Goal: Information Seeking & Learning: Learn about a topic

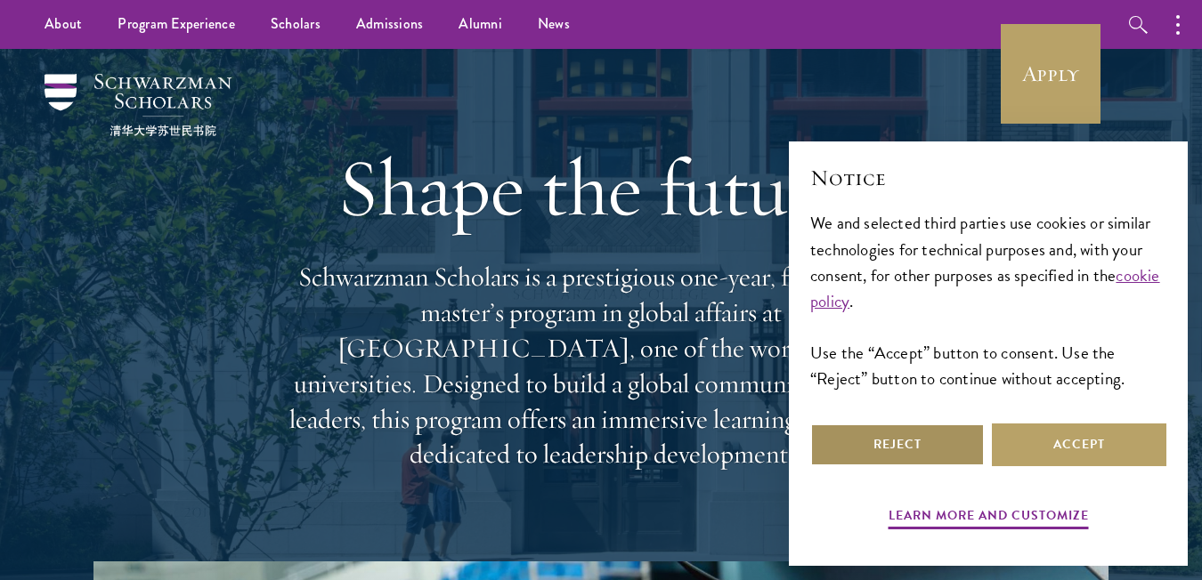
click at [921, 453] on button "Reject" at bounding box center [897, 445] width 174 height 43
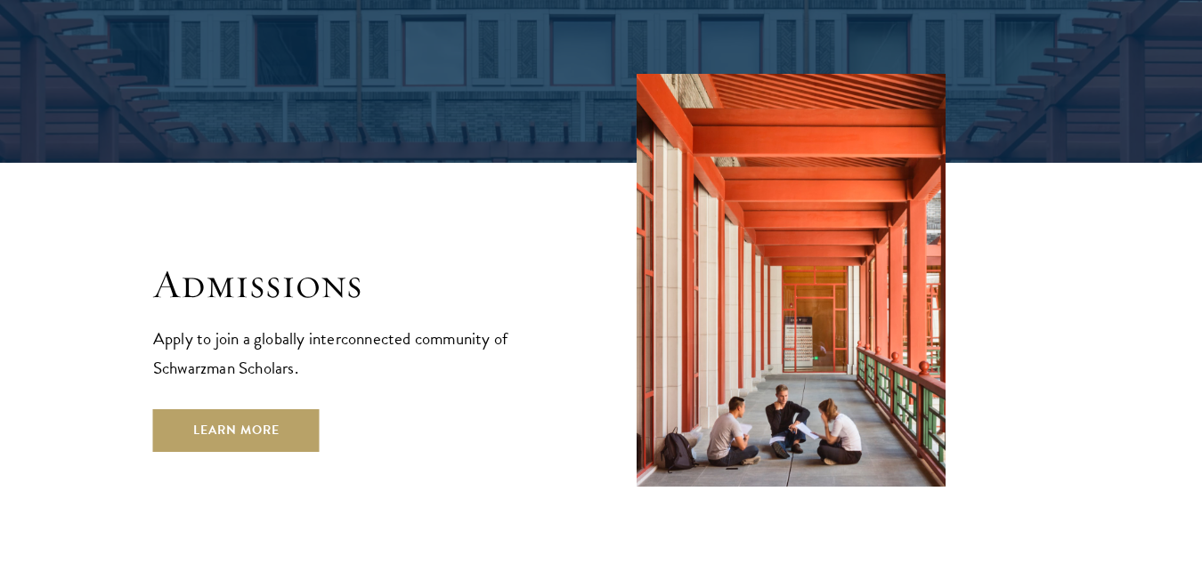
scroll to position [2848, 0]
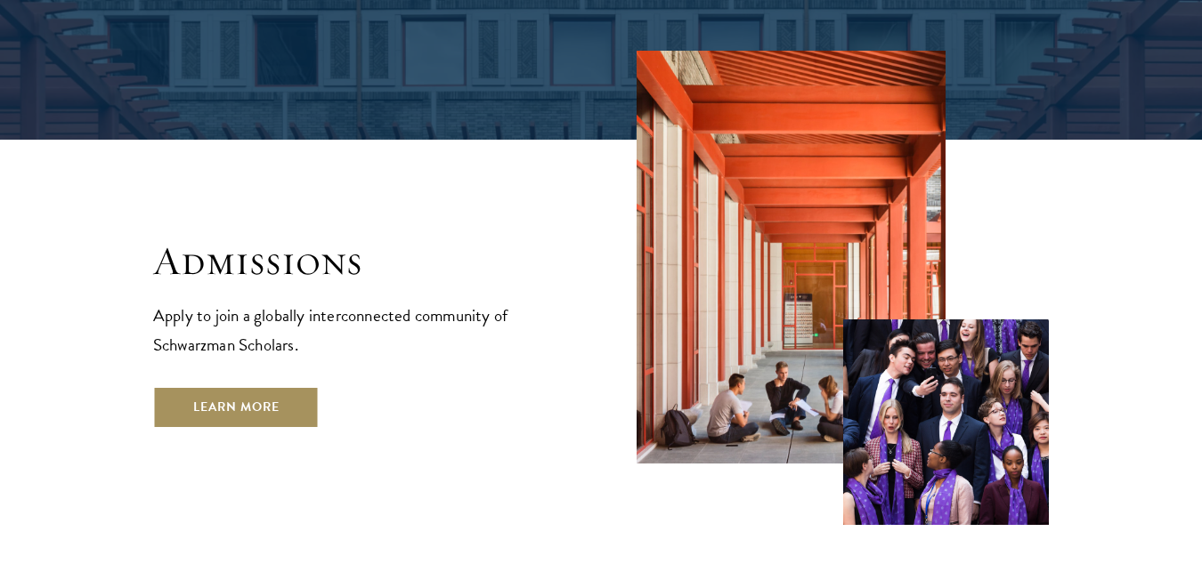
click at [230, 386] on link "Learn More" at bounding box center [236, 407] width 166 height 43
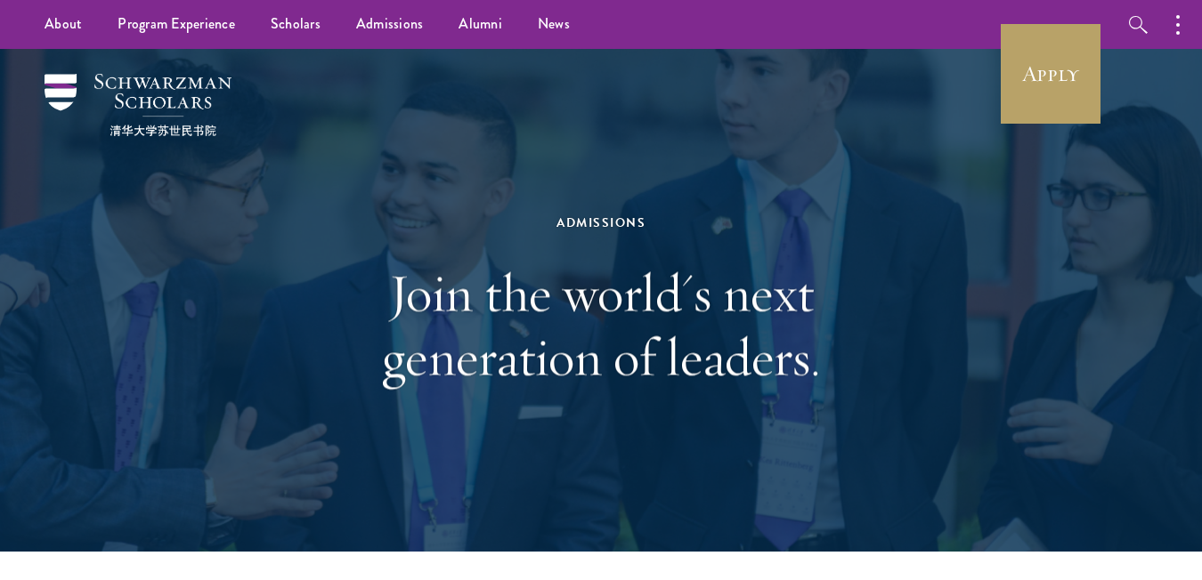
click at [441, 417] on div "Admissions Join the world's next generation of leaders." at bounding box center [601, 300] width 614 height 355
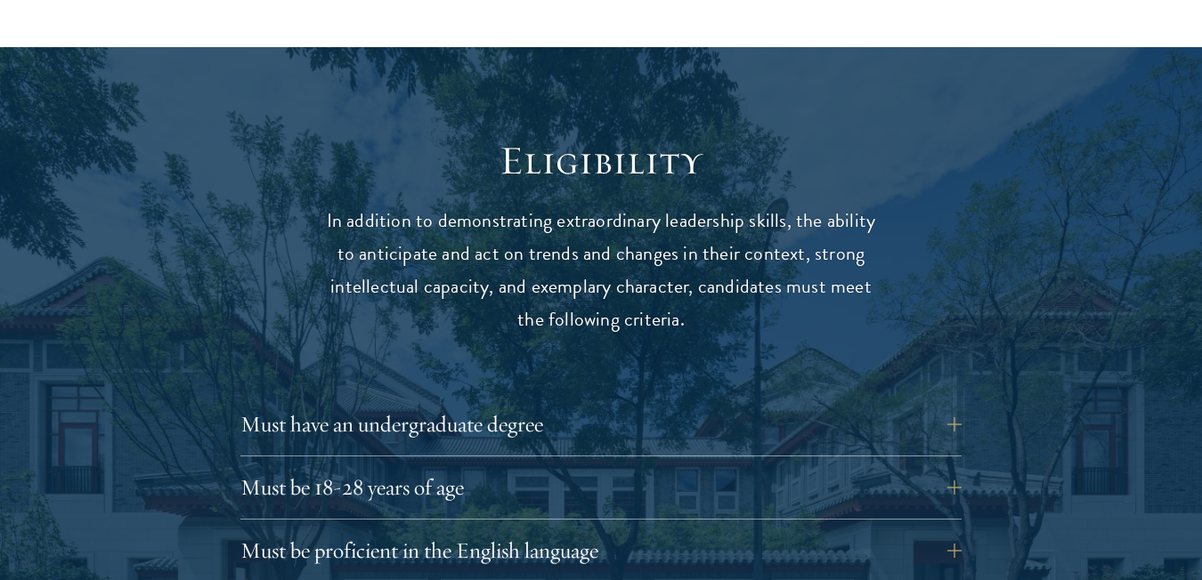
scroll to position [2225, 0]
